Goal: Task Accomplishment & Management: Complete application form

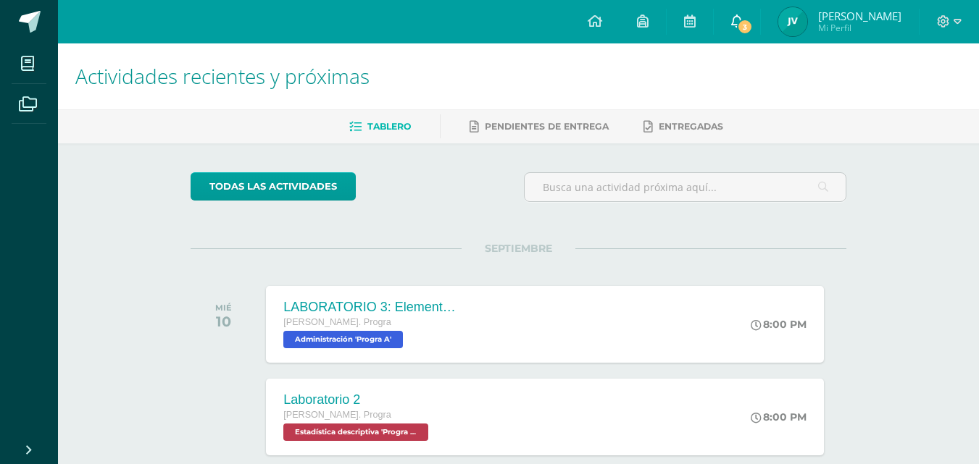
click at [743, 16] on icon at bounding box center [737, 20] width 12 height 13
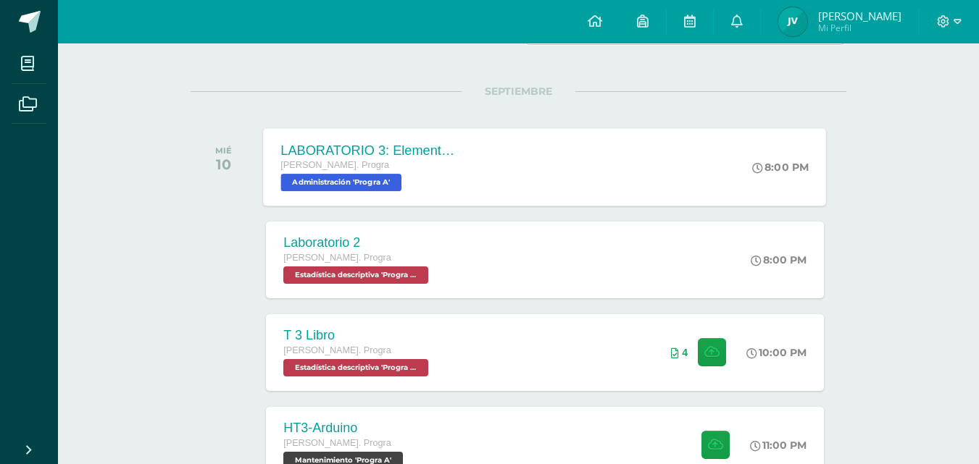
scroll to position [290, 0]
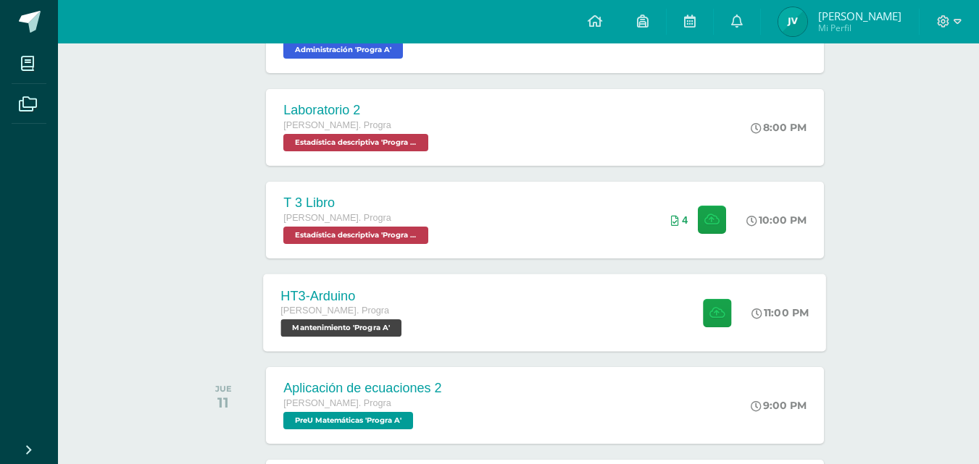
click at [422, 278] on div "HT3-[PERSON_NAME]. Progra Mantenimiento 'Progra A'" at bounding box center [343, 313] width 159 height 78
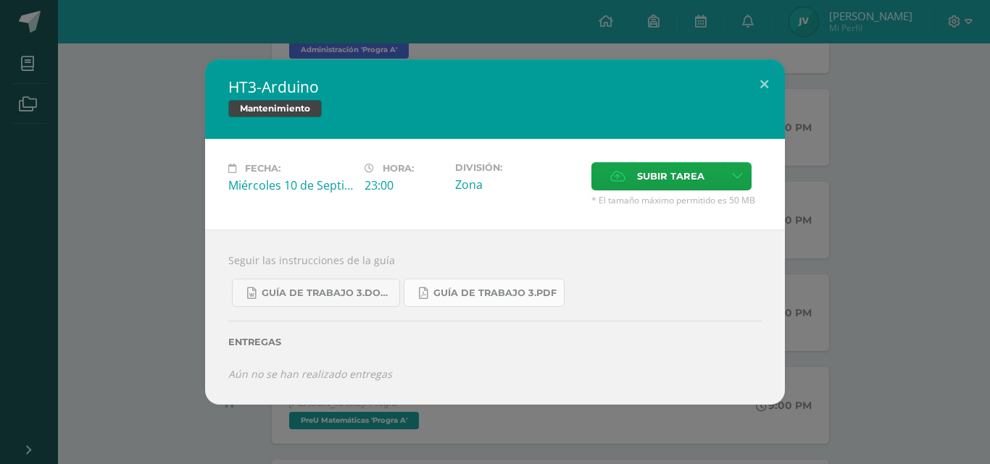
click at [475, 296] on span "Guía de trabajo 3.pdf" at bounding box center [494, 294] width 123 height 12
click at [289, 91] on h2 "HT3-Arduino" at bounding box center [494, 87] width 533 height 20
click at [669, 175] on span "Subir tarea" at bounding box center [670, 176] width 67 height 27
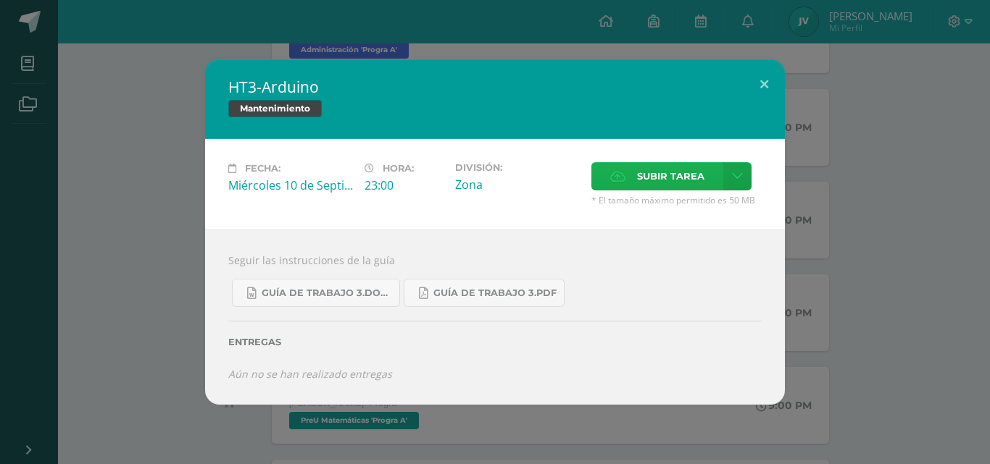
click at [0, 0] on input "Subir tarea" at bounding box center [0, 0] width 0 height 0
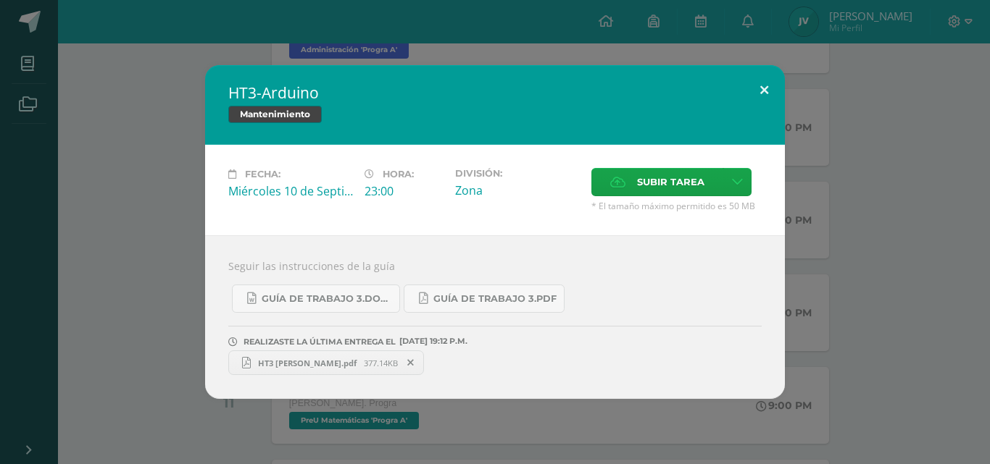
click at [745, 103] on button at bounding box center [763, 89] width 41 height 49
